Goal: Information Seeking & Learning: Learn about a topic

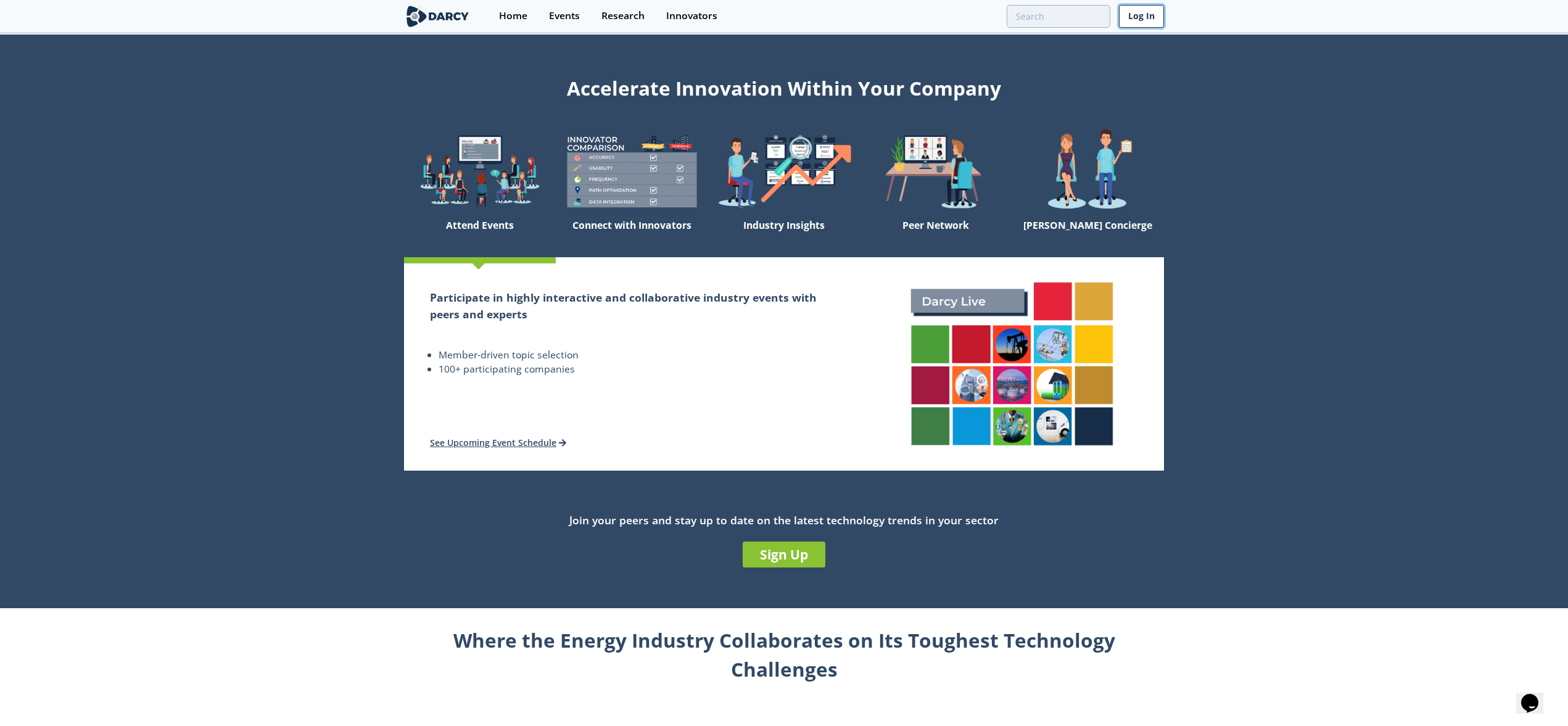
click at [1147, 12] on link "Log In" at bounding box center [1141, 16] width 45 height 23
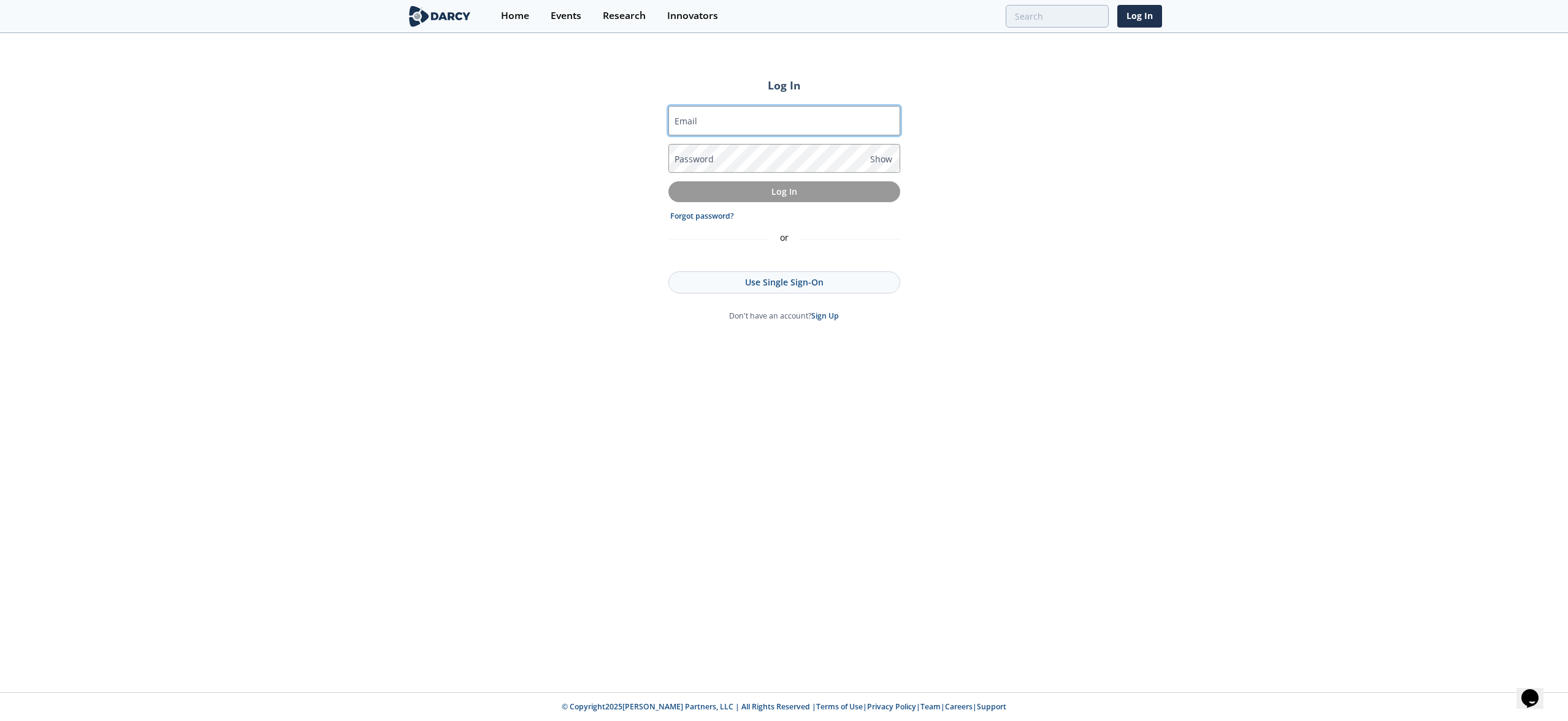
click at [766, 122] on input "Email" at bounding box center [784, 121] width 232 height 30
type input "[EMAIL_ADDRESS][DOMAIN_NAME]"
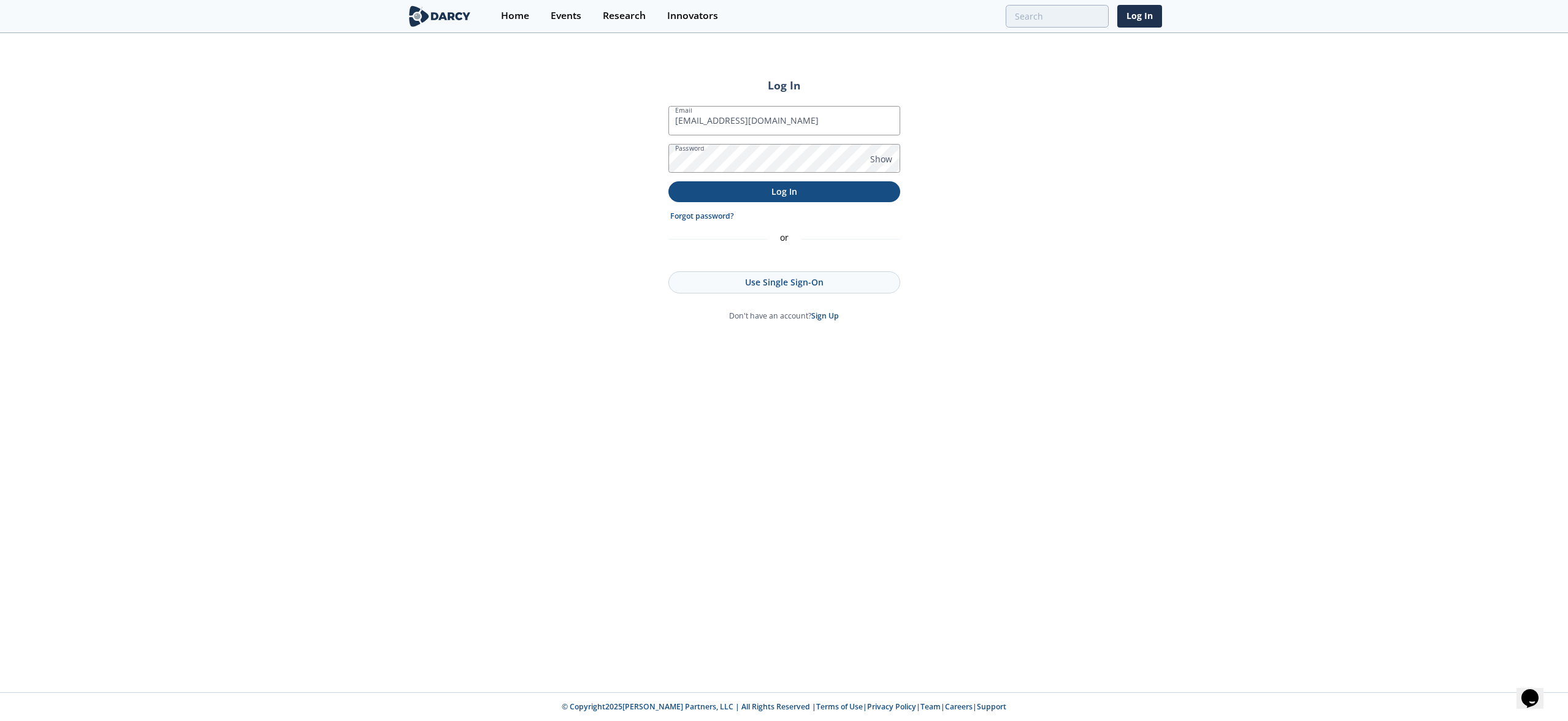
click at [760, 193] on p "Log In" at bounding box center [784, 191] width 215 height 13
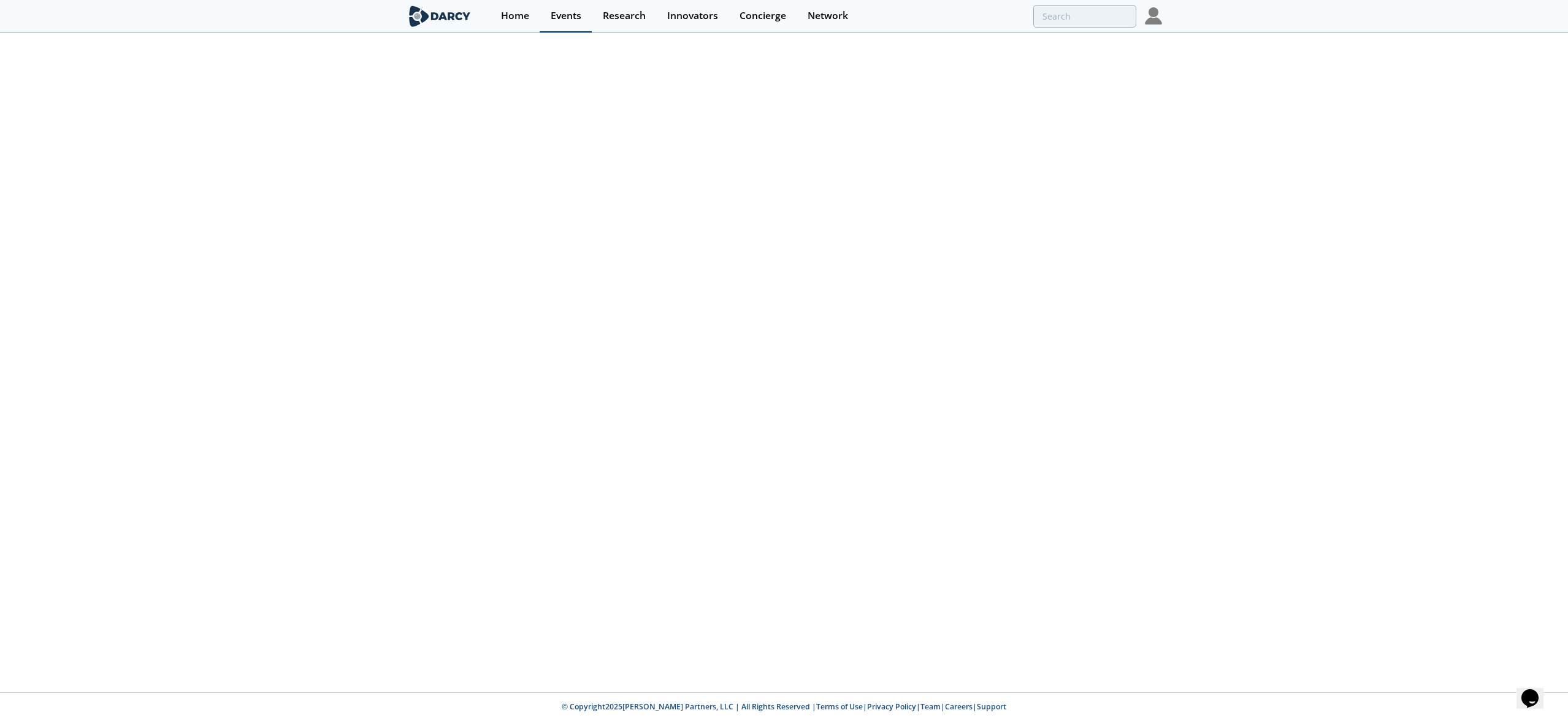
click at [564, 23] on link "Events" at bounding box center [565, 16] width 52 height 32
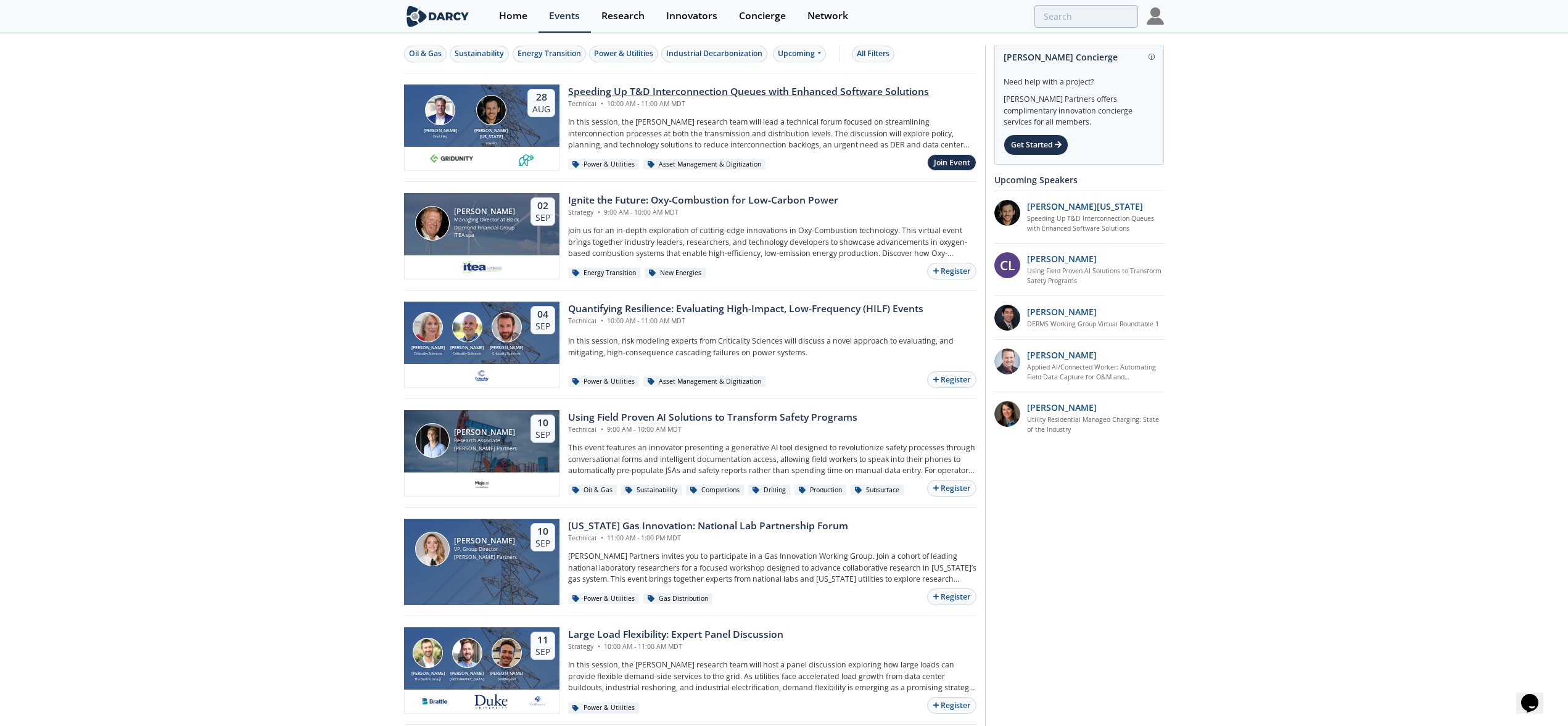
click at [768, 98] on div "Speeding Up T&D Interconnection Queues with Enhanced Software Solutions" at bounding box center [748, 92] width 361 height 15
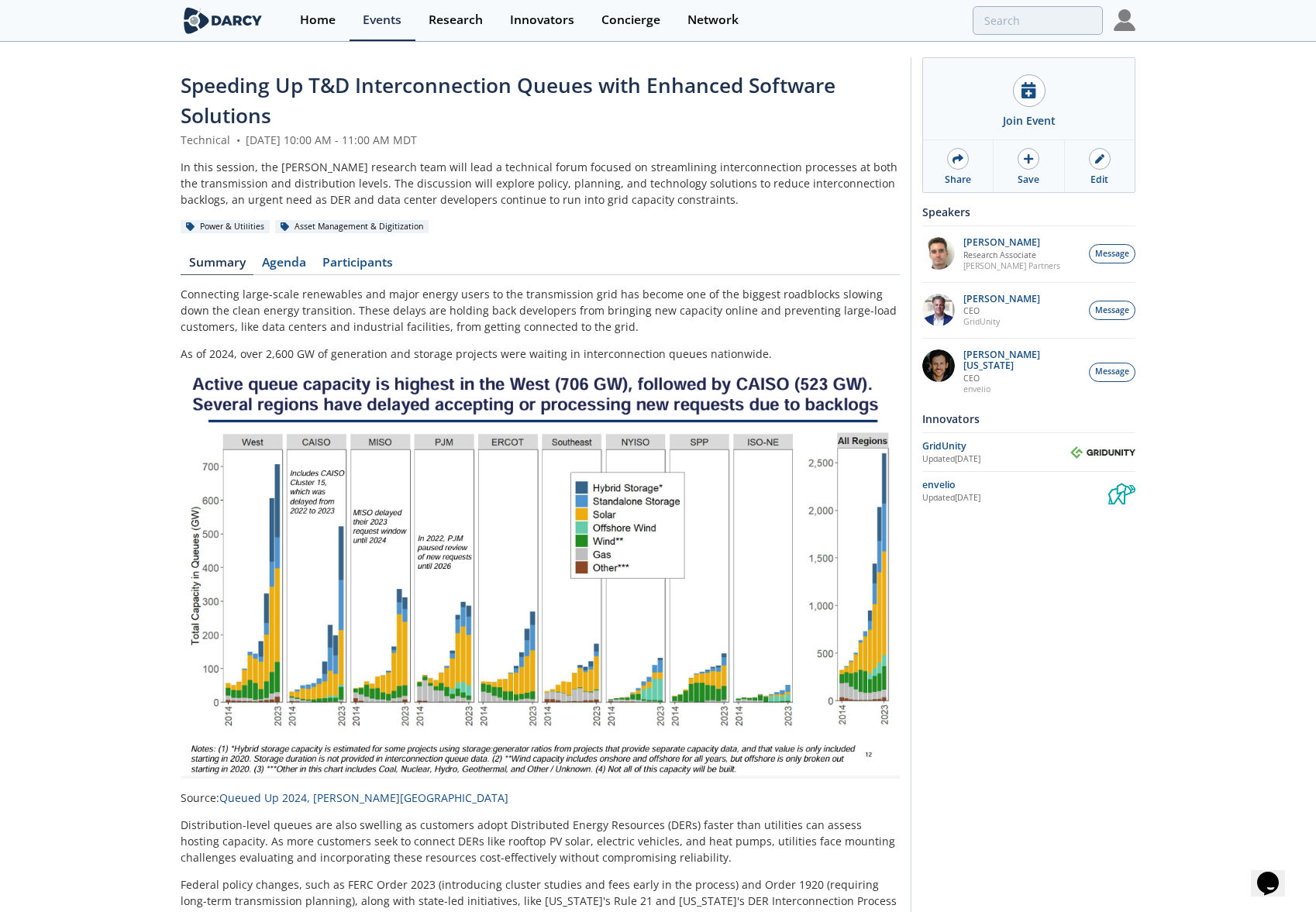
click at [1120, 29] on img at bounding box center [1124, 20] width 21 height 21
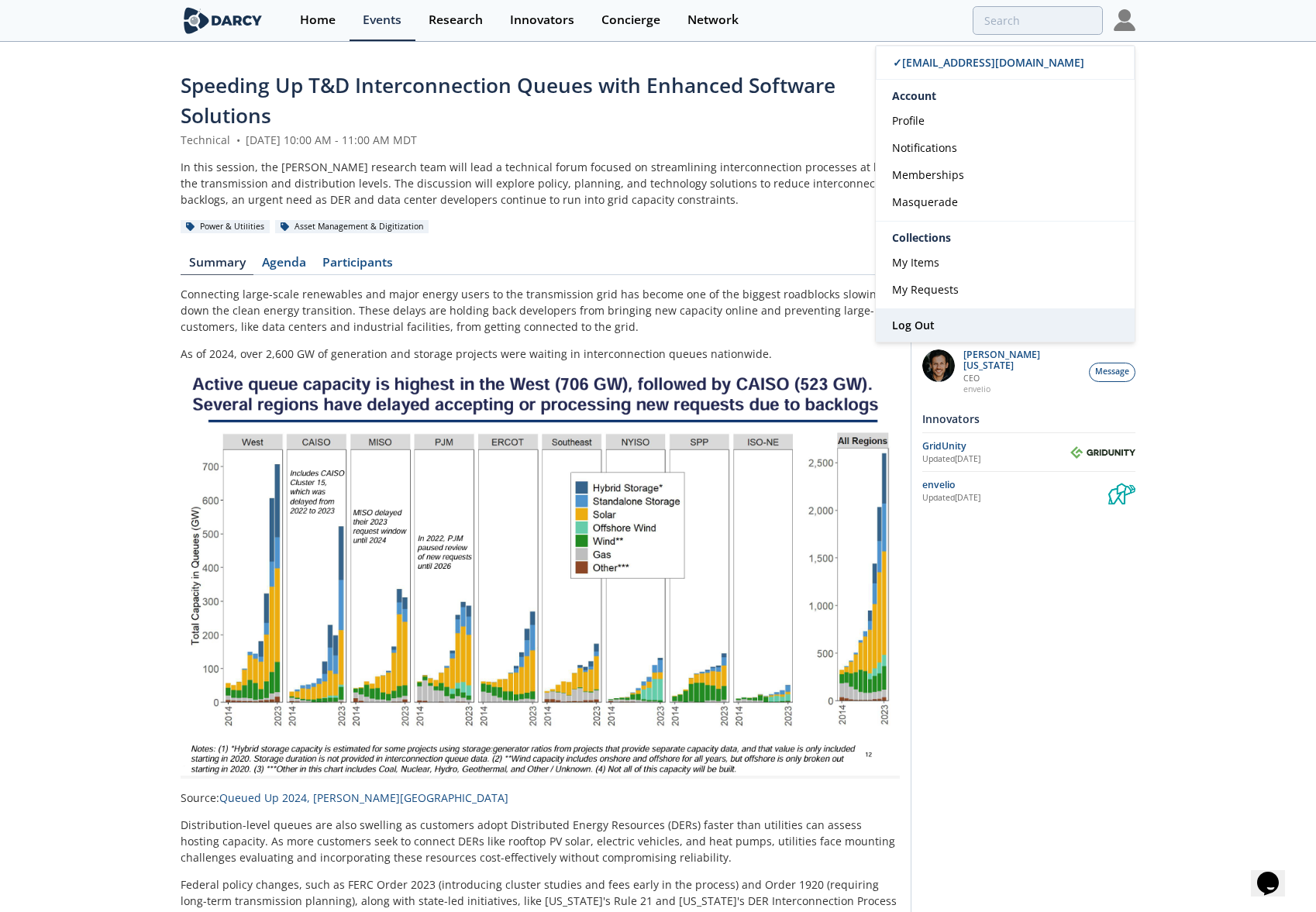
click at [1011, 333] on link "Log Out" at bounding box center [1005, 325] width 259 height 32
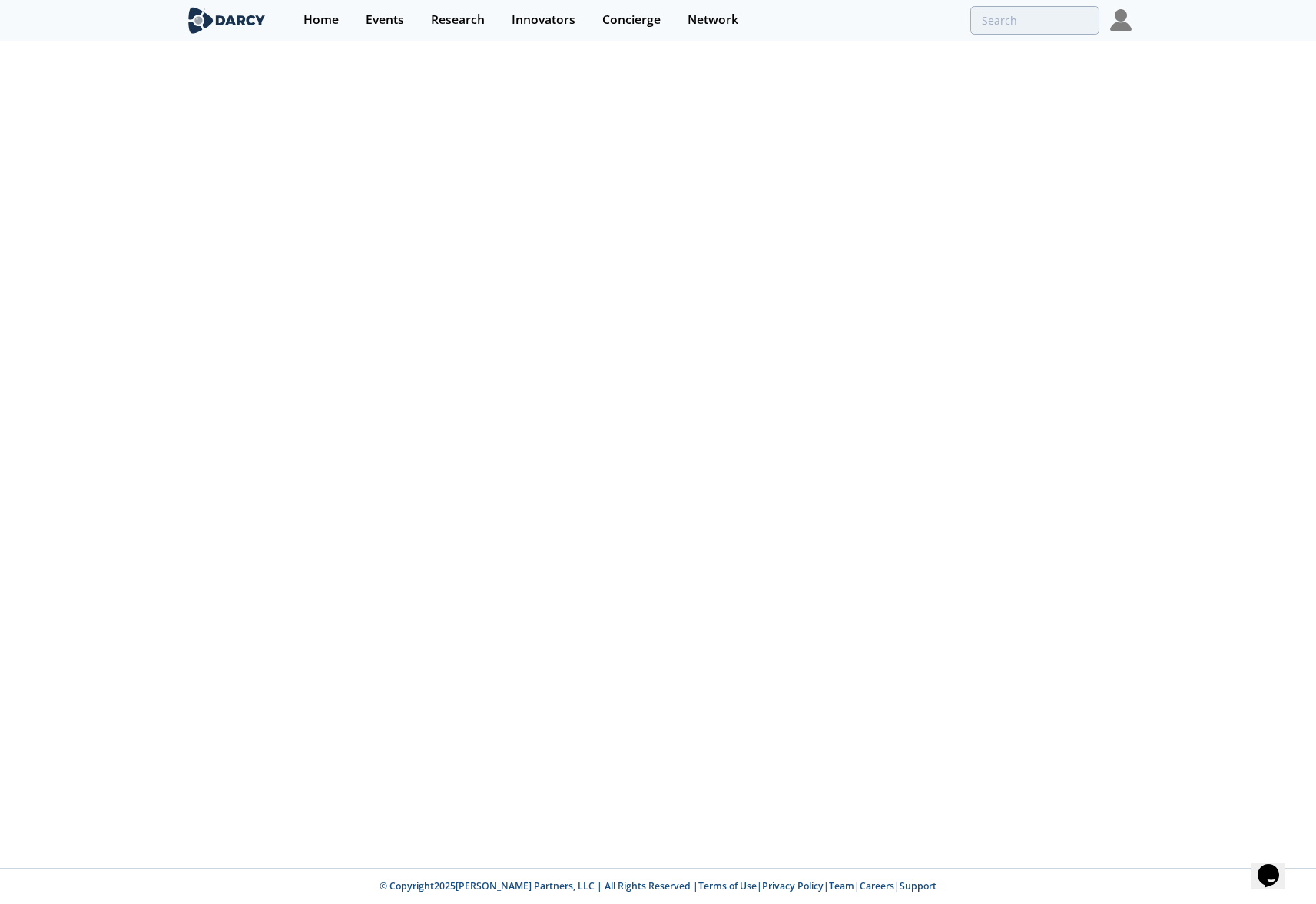
click at [1309, 190] on div at bounding box center [658, 456] width 1316 height 826
click at [1121, 17] on img at bounding box center [1120, 19] width 21 height 21
click at [395, 30] on link "Events" at bounding box center [384, 20] width 65 height 41
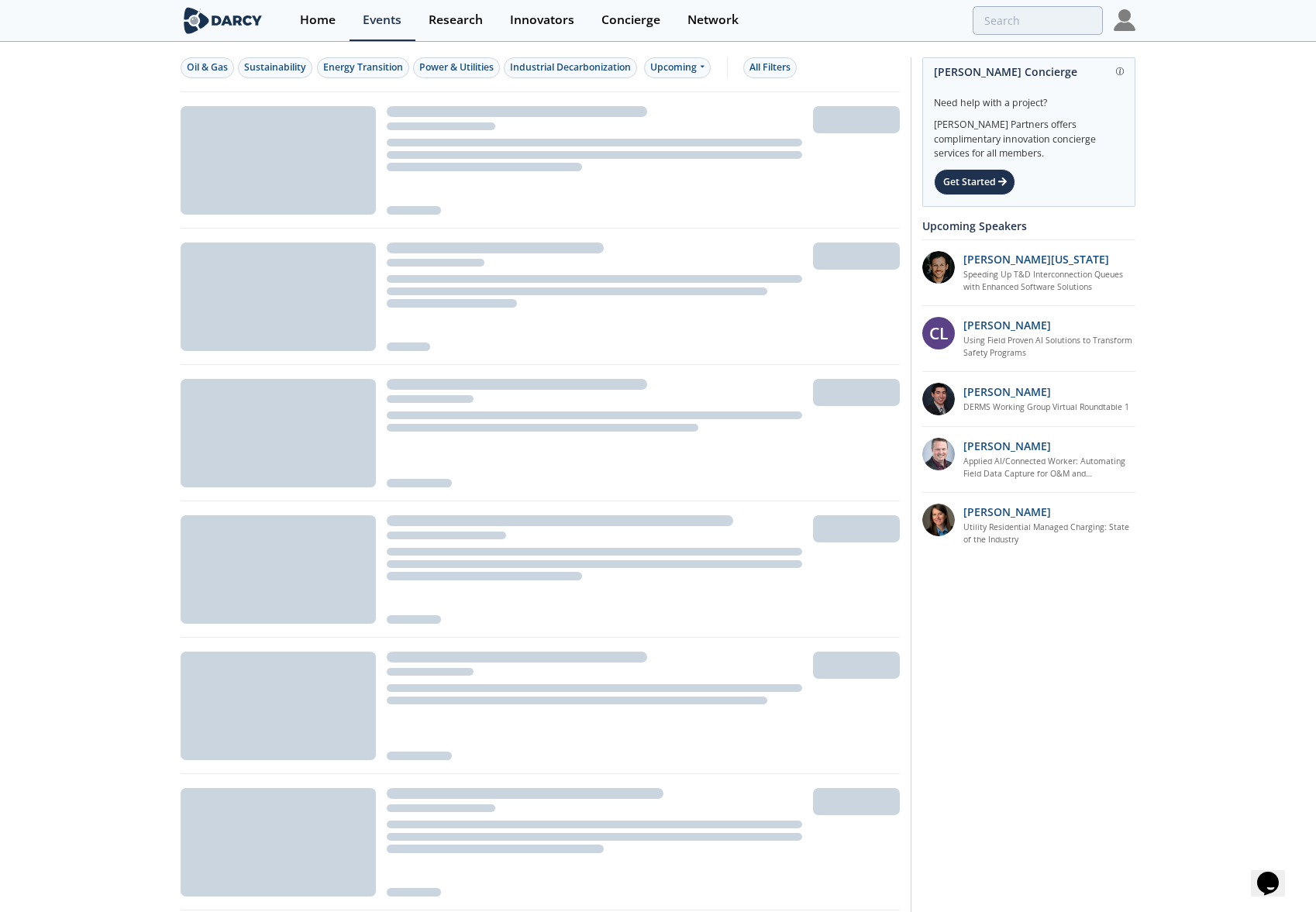
click at [1160, 109] on div "Oil & Gas Sustainability Energy Transition Power & Utilities Industrial Decarbo…" at bounding box center [658, 760] width 1316 height 1435
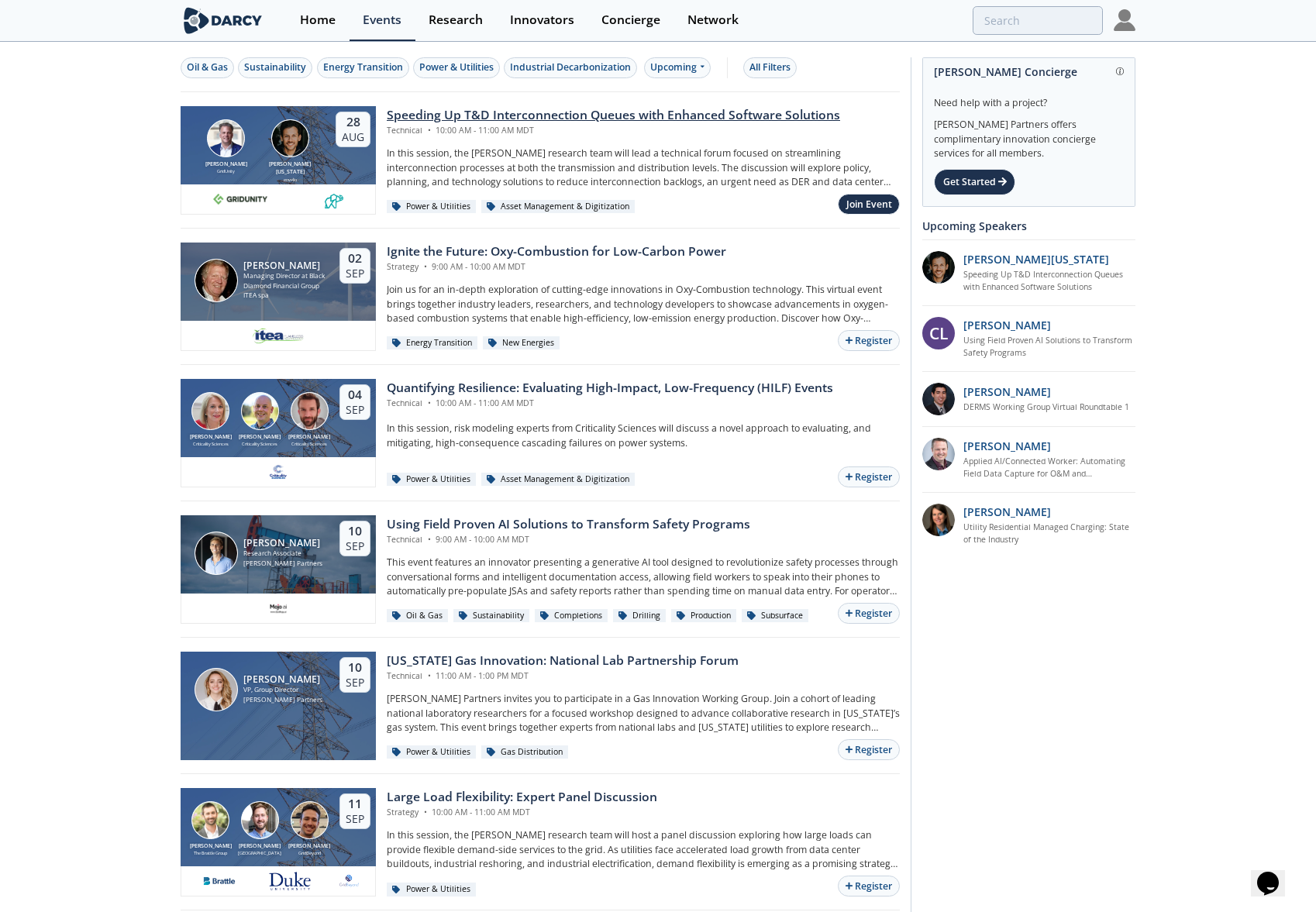
click at [714, 125] on div "Technical • 10:00 AM - 11:00 AM MDT" at bounding box center [613, 131] width 454 height 13
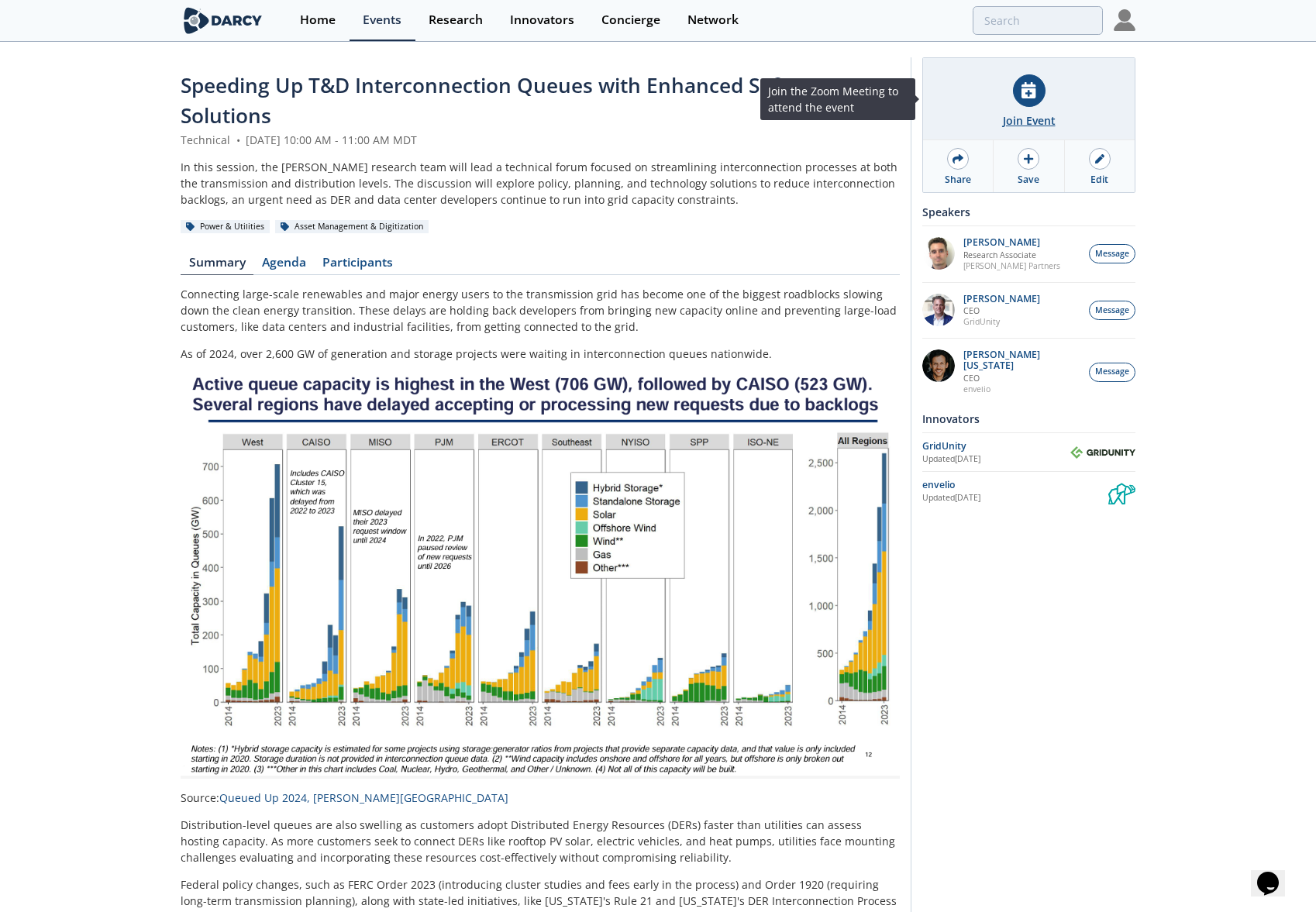
click at [1028, 91] on icon at bounding box center [1028, 89] width 14 height 16
